Goal: Task Accomplishment & Management: Use online tool/utility

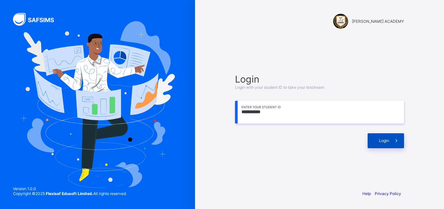
type input "**********"
click at [401, 147] on span at bounding box center [396, 140] width 15 height 15
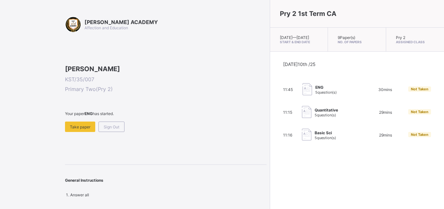
click at [316, 94] on div "ENG 5 question(s)" at bounding box center [331, 89] width 59 height 13
click at [86, 132] on div "Take paper" at bounding box center [80, 127] width 30 height 10
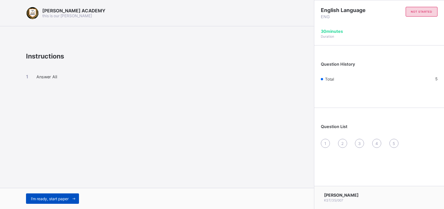
click at [64, 197] on span "I’m ready, start paper" at bounding box center [50, 198] width 38 height 5
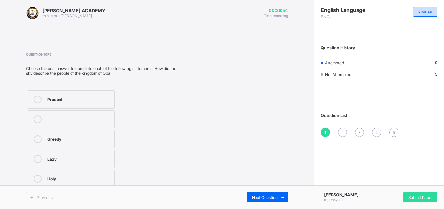
click at [38, 139] on icon at bounding box center [38, 139] width 8 height 8
click at [342, 132] on span "2" at bounding box center [342, 132] width 2 height 5
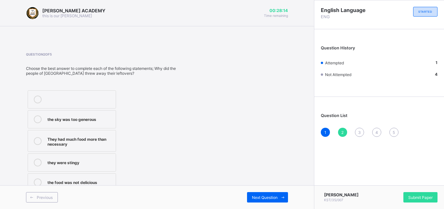
click at [36, 142] on icon at bounding box center [38, 141] width 8 height 8
click at [358, 130] on div "3" at bounding box center [359, 132] width 9 height 9
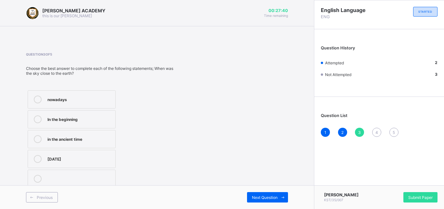
click at [40, 139] on icon at bounding box center [38, 139] width 8 height 8
click at [36, 139] on icon at bounding box center [38, 139] width 8 height 8
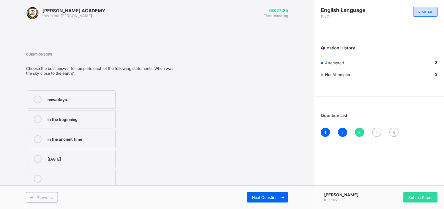
click at [36, 139] on icon at bounding box center [38, 139] width 8 height 8
click at [36, 140] on icon at bounding box center [38, 139] width 8 height 8
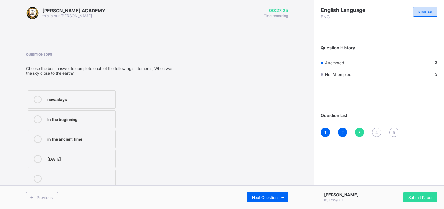
click at [57, 145] on label "in the ancient time" at bounding box center [72, 139] width 88 height 18
click at [47, 139] on label "in the ancient time" at bounding box center [72, 139] width 88 height 18
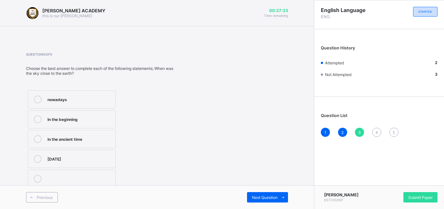
click at [40, 138] on icon at bounding box center [38, 139] width 8 height 8
click at [36, 138] on icon at bounding box center [38, 139] width 8 height 8
click at [377, 130] on div "4" at bounding box center [376, 132] width 9 height 9
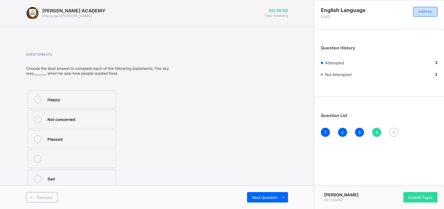
click at [37, 177] on icon at bounding box center [38, 179] width 8 height 8
click at [394, 132] on span "5" at bounding box center [393, 132] width 2 height 5
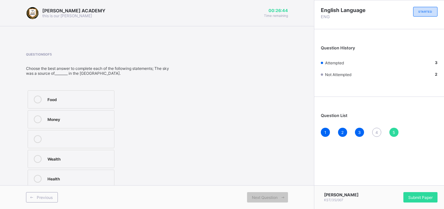
click at [379, 130] on div "4" at bounding box center [376, 132] width 9 height 9
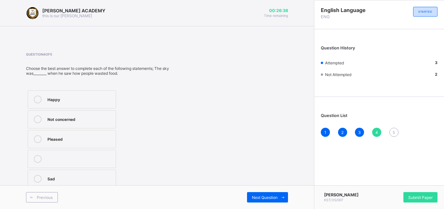
click at [37, 179] on icon at bounding box center [38, 179] width 8 height 8
click at [396, 128] on div "1 2 3 4 5" at bounding box center [379, 132] width 117 height 9
click at [374, 132] on div "4" at bounding box center [376, 132] width 9 height 9
click at [395, 133] on span "5" at bounding box center [393, 132] width 2 height 5
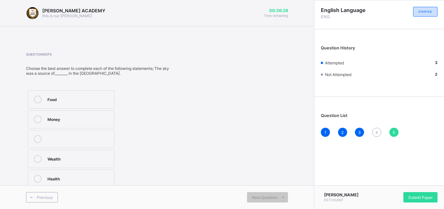
click at [395, 133] on span "5" at bounding box center [393, 132] width 2 height 5
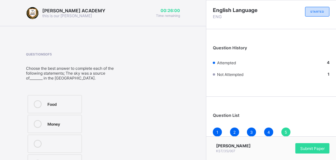
click at [159, 70] on div "Question 5 of 5 Choose the best answer to complete each of the following statem…" at bounding box center [103, 123] width 154 height 142
click at [38, 102] on icon at bounding box center [38, 104] width 8 height 8
click at [313, 146] on span "Submit Paper" at bounding box center [312, 148] width 24 height 5
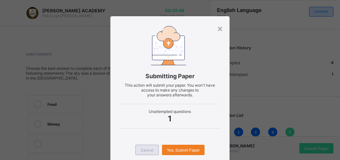
click at [143, 149] on div "× Submitting Paper This action will submit your paper. You won't have access to…" at bounding box center [170, 80] width 340 height 160
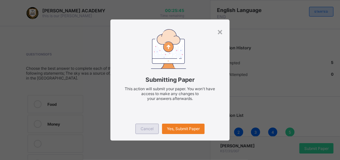
click at [153, 127] on span "Cancel" at bounding box center [147, 128] width 13 height 5
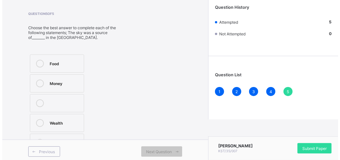
scroll to position [42, 0]
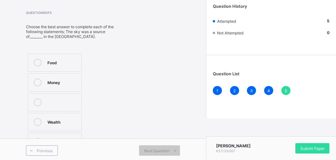
click at [290, 92] on div "5" at bounding box center [285, 90] width 9 height 9
click at [321, 146] on span "Submit Paper" at bounding box center [312, 148] width 24 height 5
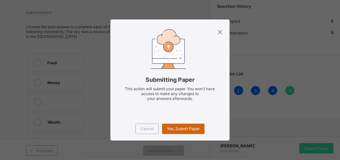
click at [193, 127] on span "Yes, Submit Paper" at bounding box center [183, 128] width 33 height 5
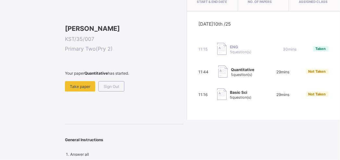
click at [231, 72] on span "Quantitative" at bounding box center [242, 69] width 23 height 5
click at [85, 81] on span at bounding box center [124, 79] width 119 height 6
click at [87, 89] on span "Take paper" at bounding box center [80, 86] width 20 height 5
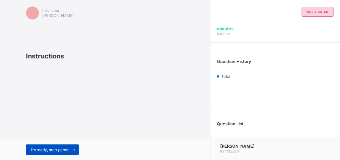
click at [50, 151] on span "I’m ready, start paper" at bounding box center [50, 150] width 38 height 5
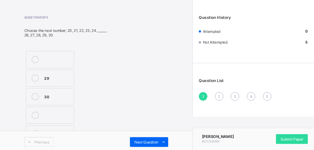
scroll to position [38, 0]
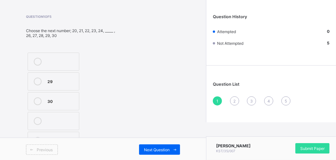
click at [44, 134] on label "25" at bounding box center [54, 141] width 52 height 18
click at [239, 101] on div "2" at bounding box center [234, 100] width 9 height 9
click at [36, 121] on icon at bounding box center [38, 121] width 8 height 8
click at [254, 98] on div "3" at bounding box center [251, 100] width 9 height 9
click at [38, 59] on icon at bounding box center [38, 62] width 8 height 8
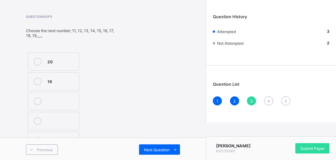
click at [270, 99] on span "4" at bounding box center [268, 101] width 3 height 5
click at [36, 61] on icon at bounding box center [38, 62] width 8 height 8
click at [290, 100] on div "5" at bounding box center [285, 100] width 9 height 9
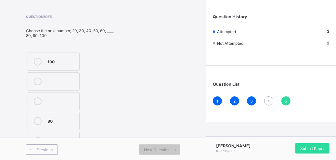
click at [270, 102] on span "4" at bounding box center [268, 101] width 3 height 5
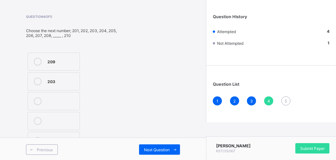
click at [37, 57] on label "209" at bounding box center [54, 62] width 52 height 18
click at [290, 98] on div "5" at bounding box center [285, 100] width 9 height 9
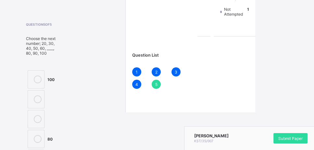
click at [72, 114] on div "Question 5 of 5 Choose the next number; 20, 30, 40, 50, 60, ____, 80, 90, 100 1…" at bounding box center [62, 95] width 73 height 147
click at [81, 118] on div "Question 5 of 5 Choose the next number; 20, 30, 40, 50, 60, ____, 80, 90, 100 1…" at bounding box center [62, 95] width 73 height 147
drag, startPoint x: 81, startPoint y: 118, endPoint x: 277, endPoint y: 22, distance: 218.8
click at [277, 22] on div "[PERSON_NAME] ACADEMY this is our [PERSON_NAME] 00:26:35 Time remaining Questio…" at bounding box center [157, 70] width 314 height 217
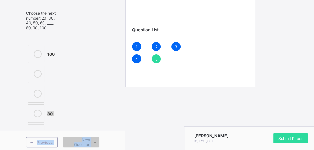
scroll to position [65, 0]
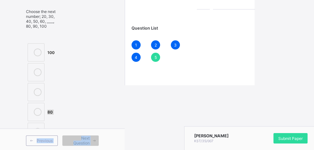
drag, startPoint x: 52, startPoint y: 128, endPoint x: 37, endPoint y: 126, distance: 15.1
click at [51, 122] on div "[PERSON_NAME] ACADEMY this is our [PERSON_NAME] 00:26:17 Time remaining Questio…" at bounding box center [62, 43] width 125 height 217
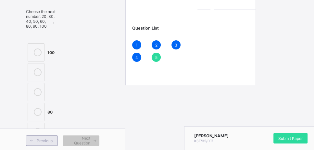
click at [37, 138] on span "Previous" at bounding box center [45, 140] width 16 height 5
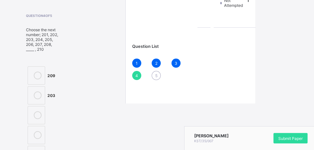
scroll to position [0, 0]
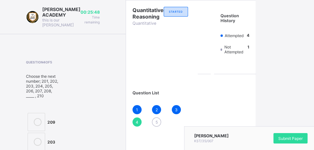
click at [152, 124] on div "5" at bounding box center [156, 121] width 9 height 9
